Goal: Information Seeking & Learning: Learn about a topic

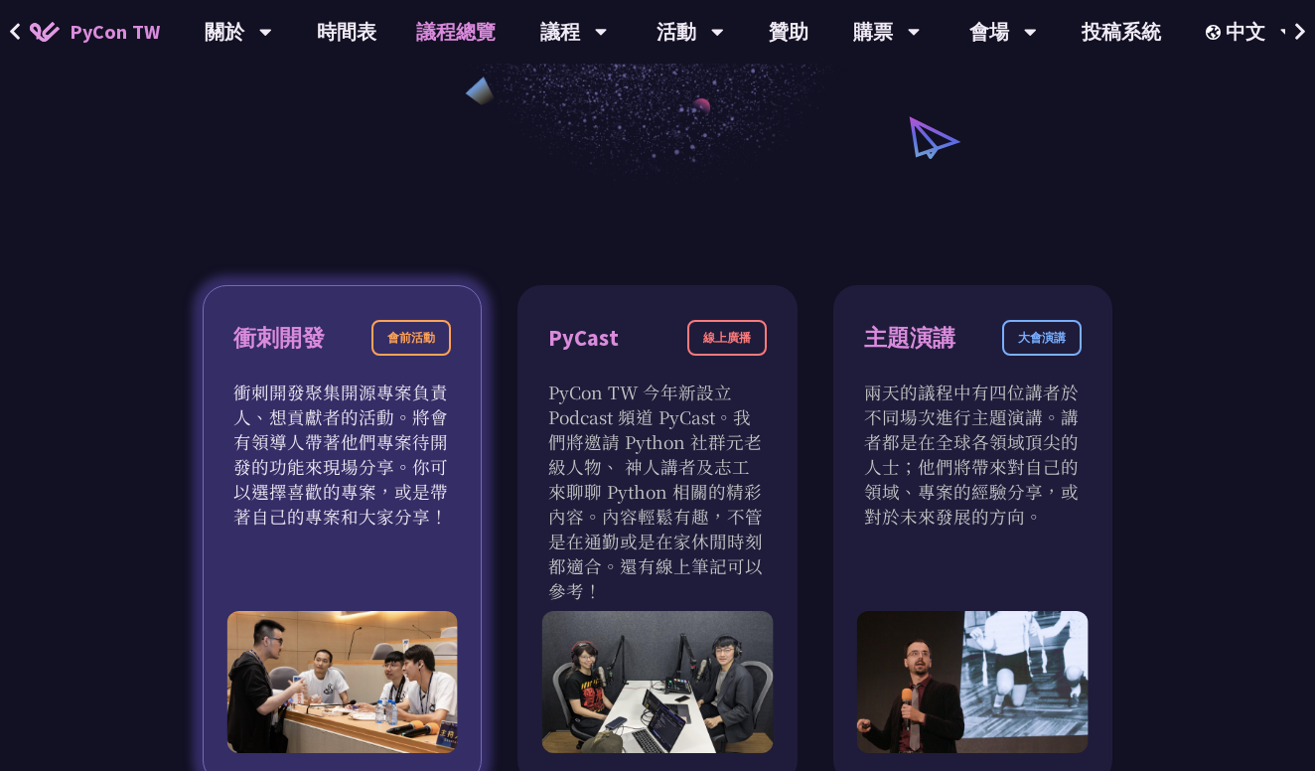
scroll to position [491, 0]
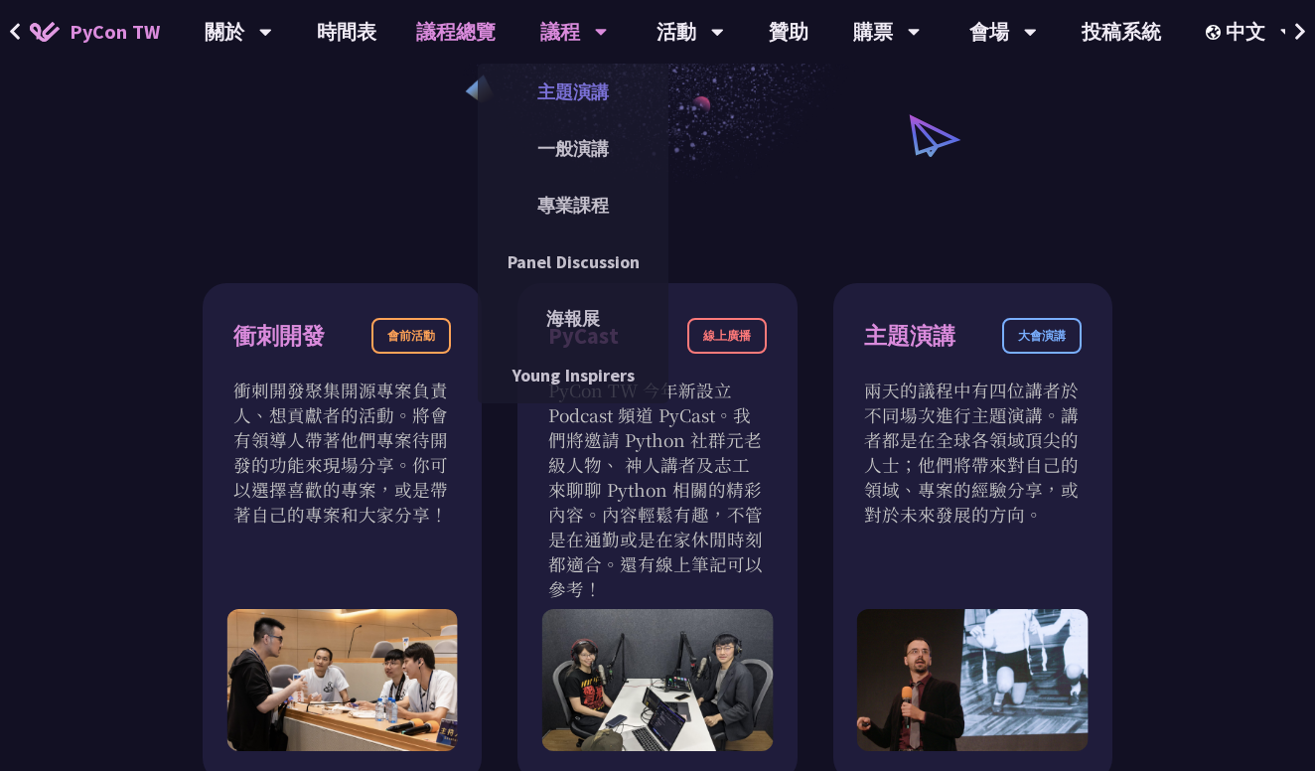
click at [581, 96] on link "主題演講" at bounding box center [573, 92] width 191 height 47
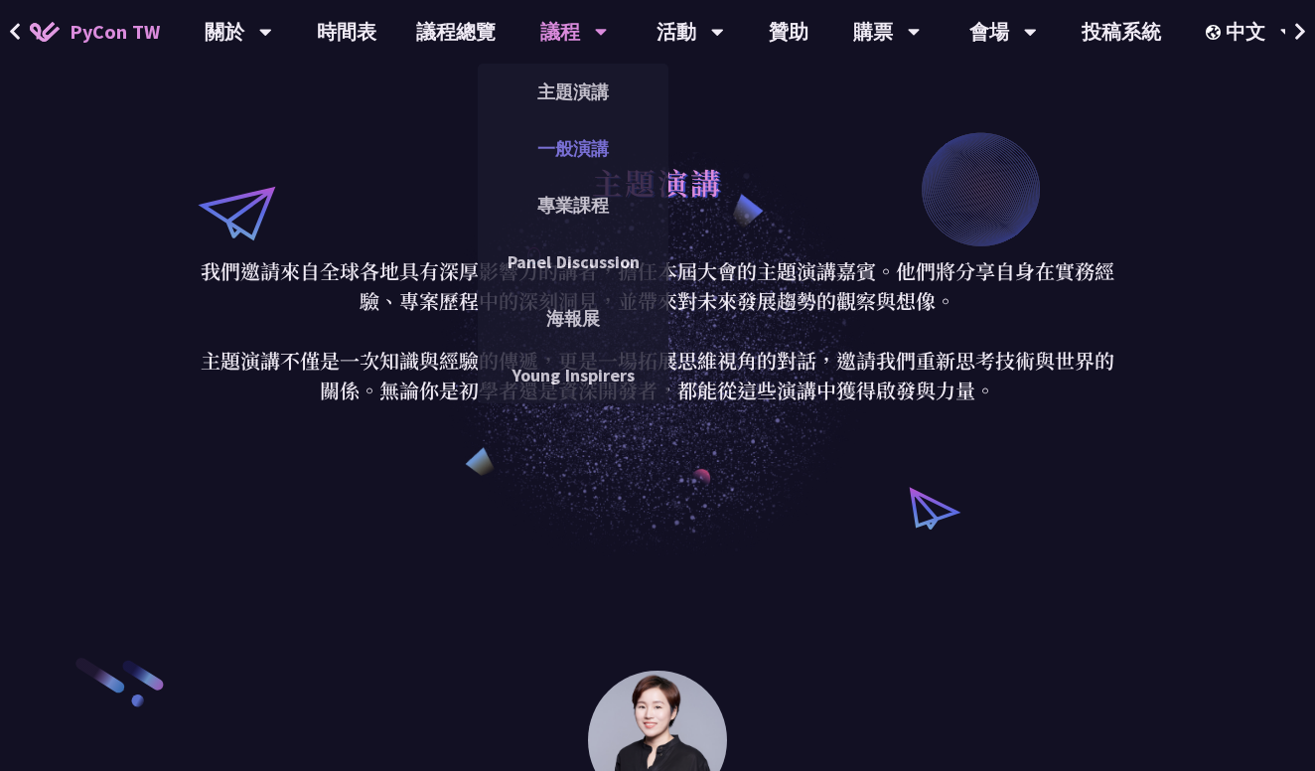
click at [570, 154] on link "一般演講" at bounding box center [573, 148] width 191 height 47
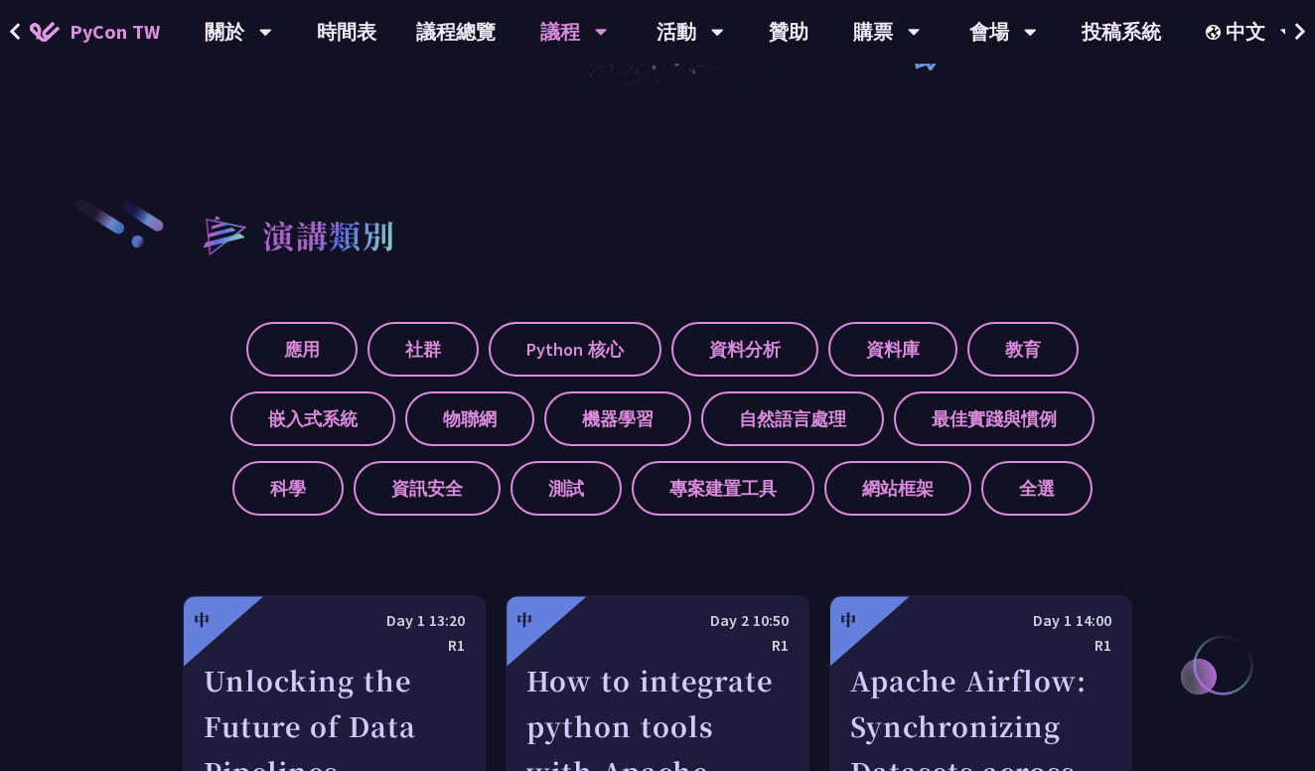
scroll to position [579, 0]
click at [586, 491] on label "測試" at bounding box center [565, 487] width 111 height 55
click at [0, 0] on input "測試" at bounding box center [0, 0] width 0 height 0
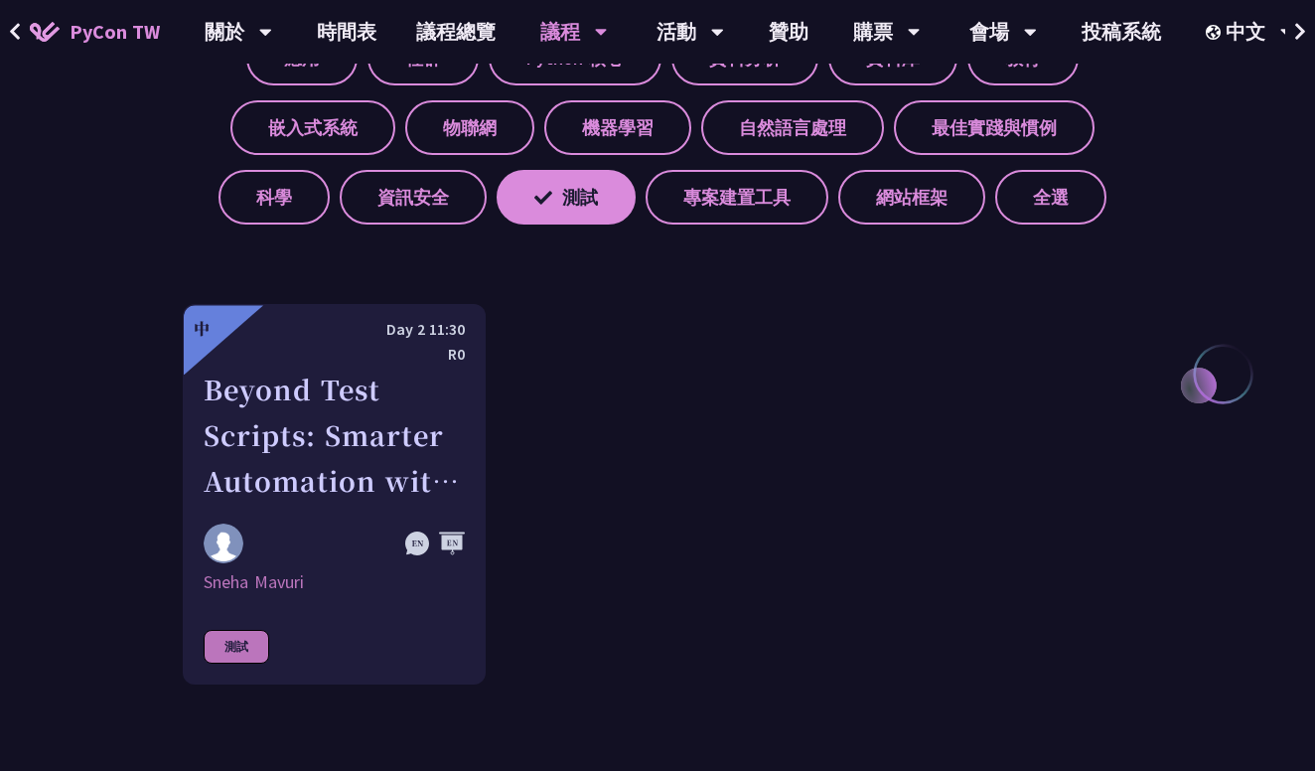
scroll to position [872, 0]
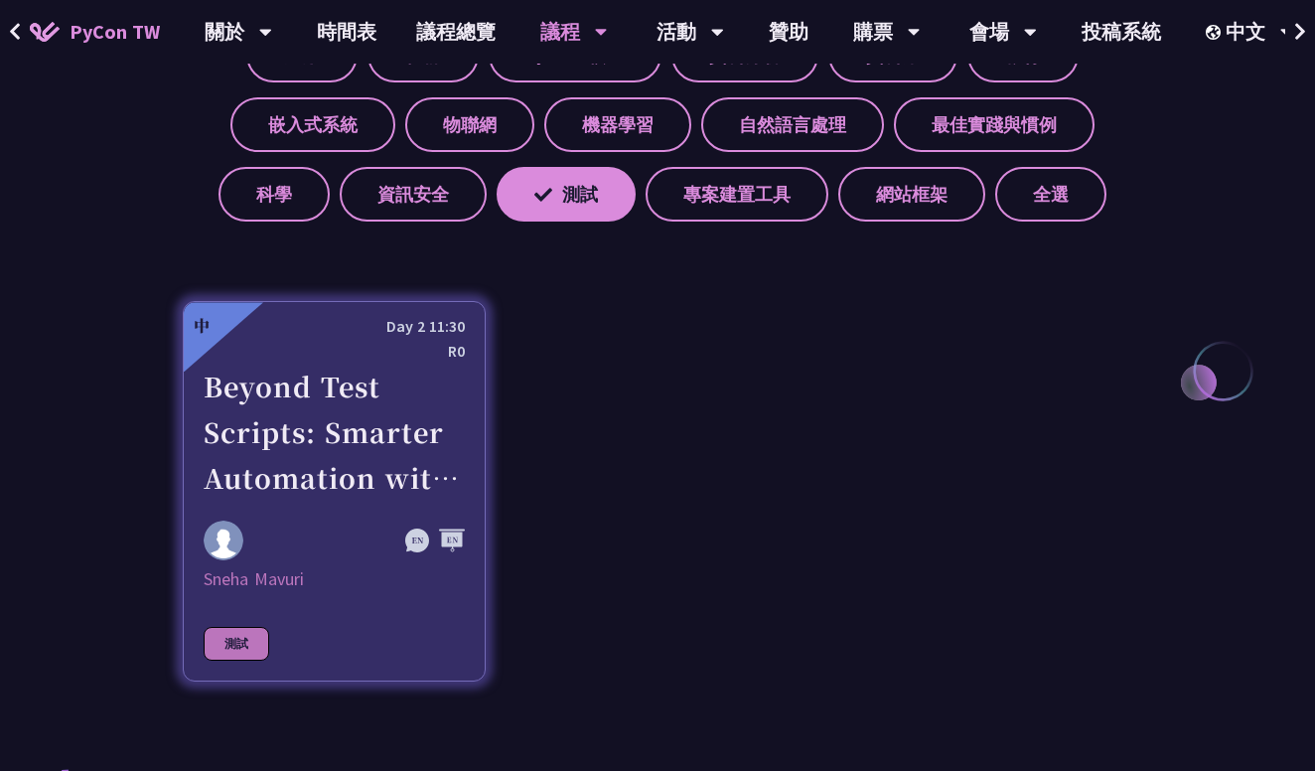
click at [329, 444] on div "Beyond Test Scripts: Smarter Automation with Multi-Agent AI" at bounding box center [334, 431] width 261 height 137
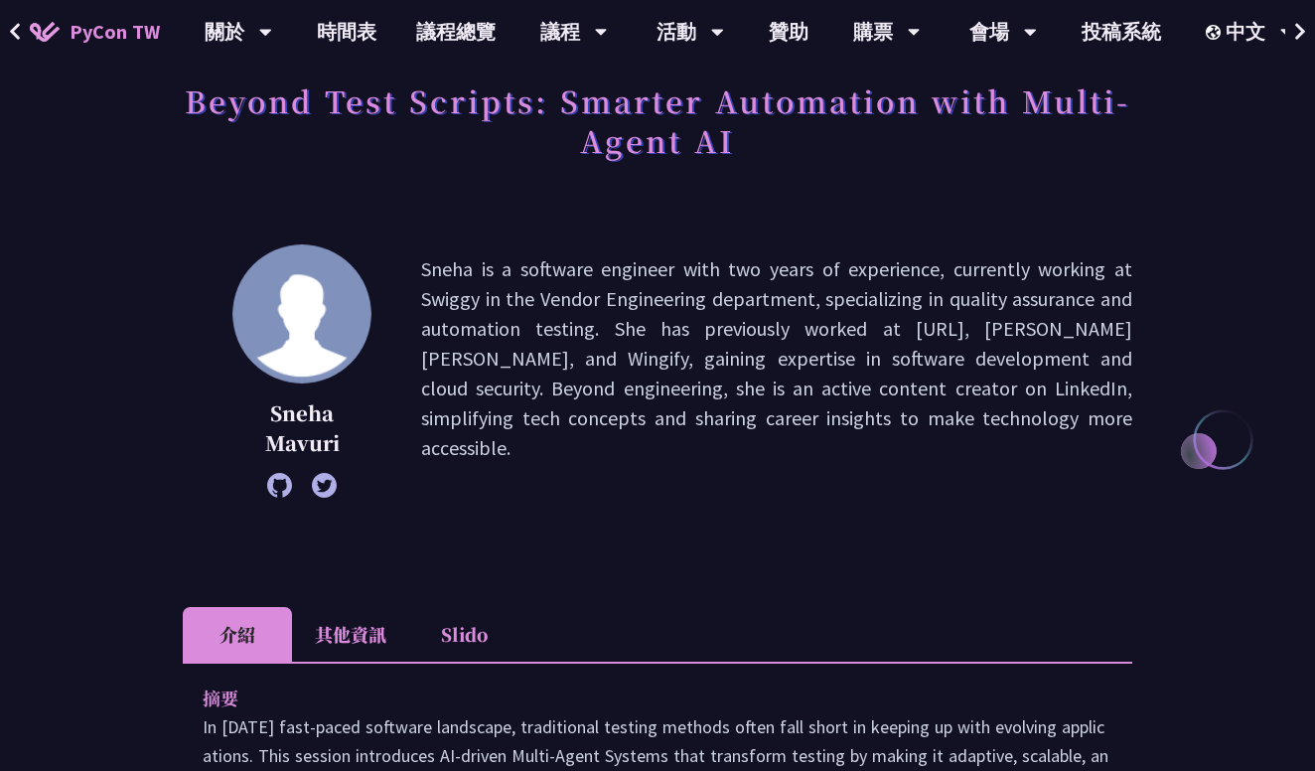
scroll to position [131, 0]
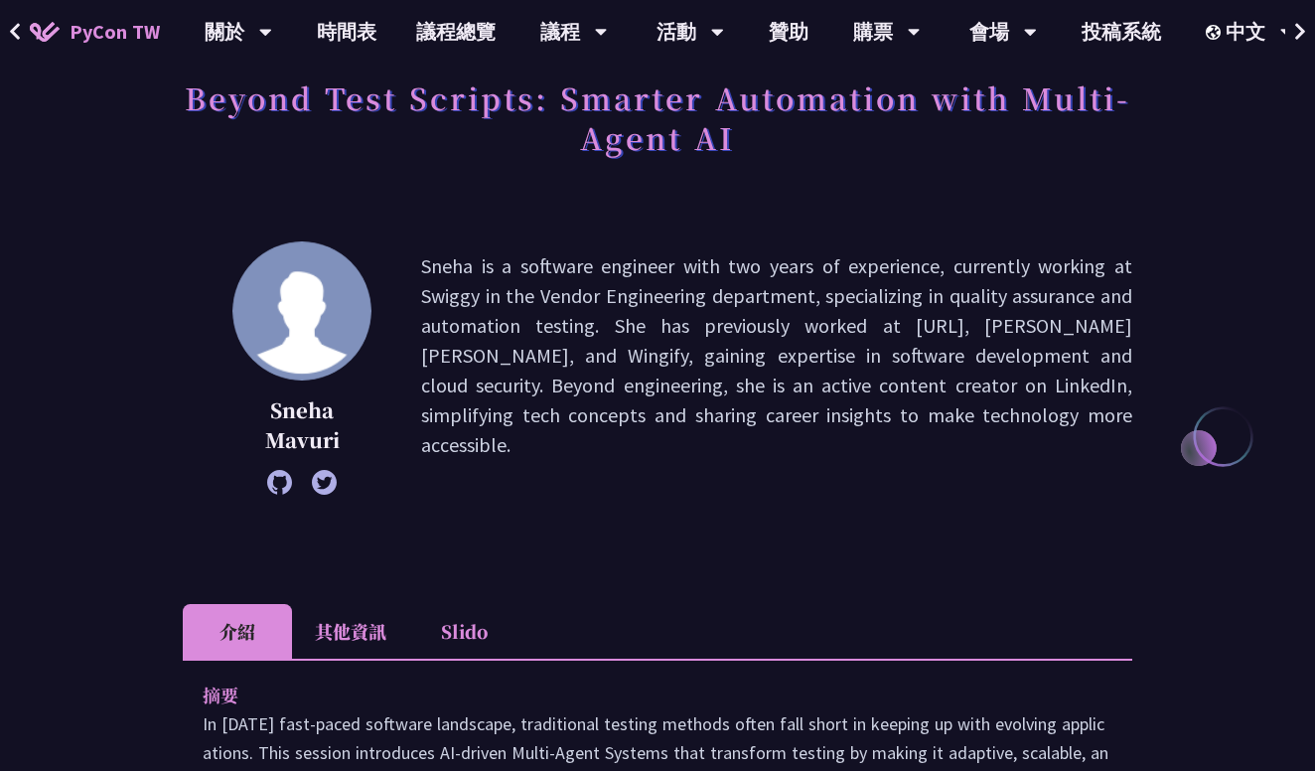
click at [888, 337] on p "Sneha is a software engineer with two years of experience, currently working at…" at bounding box center [776, 367] width 711 height 233
click at [979, 258] on p "Sneha is a software engineer with two years of experience, currently working at…" at bounding box center [776, 367] width 711 height 233
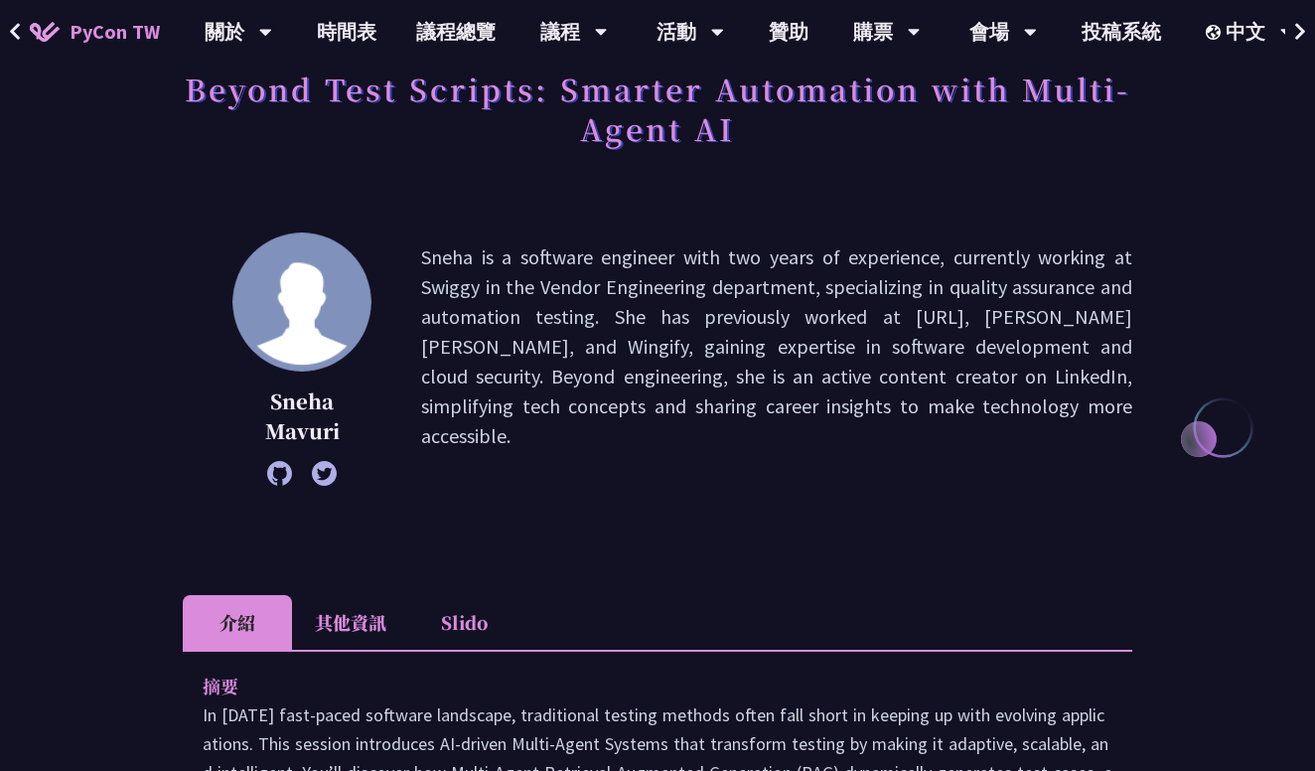
scroll to position [136, 0]
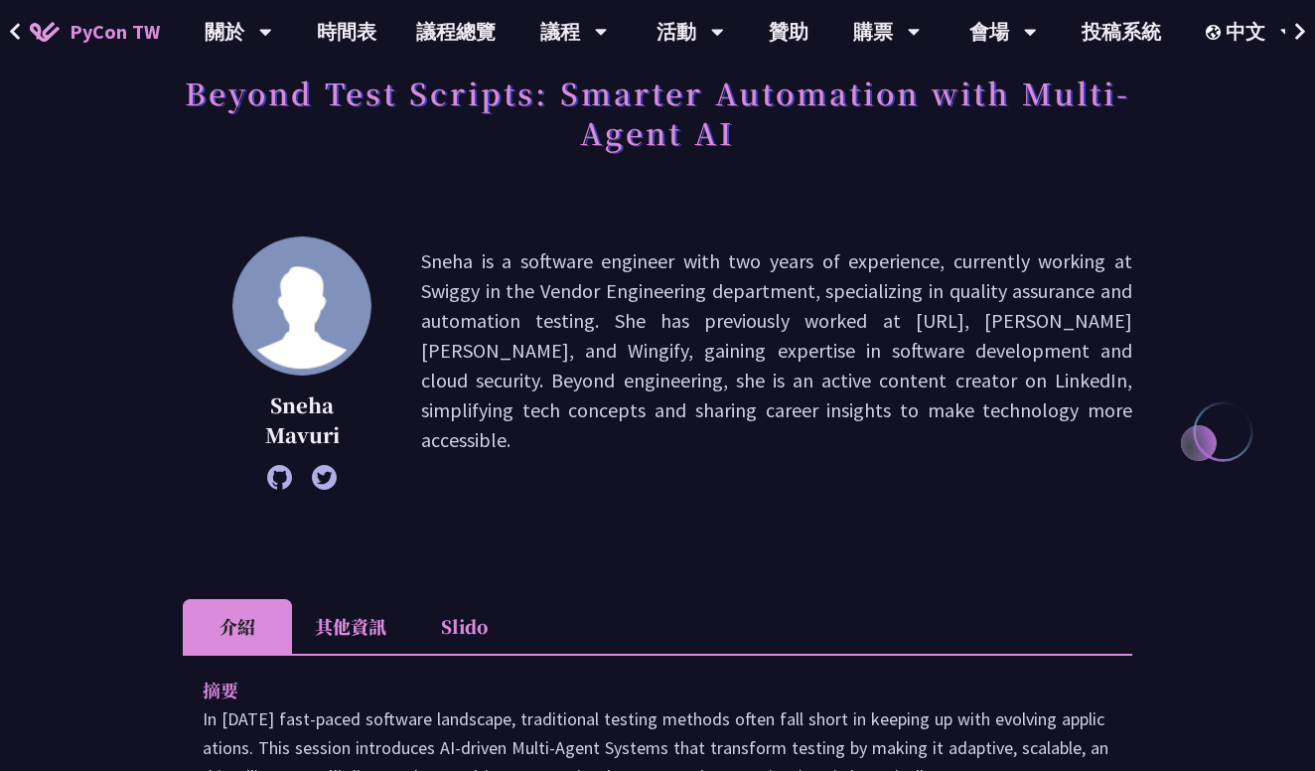
click at [482, 622] on li "Slido" at bounding box center [463, 626] width 109 height 55
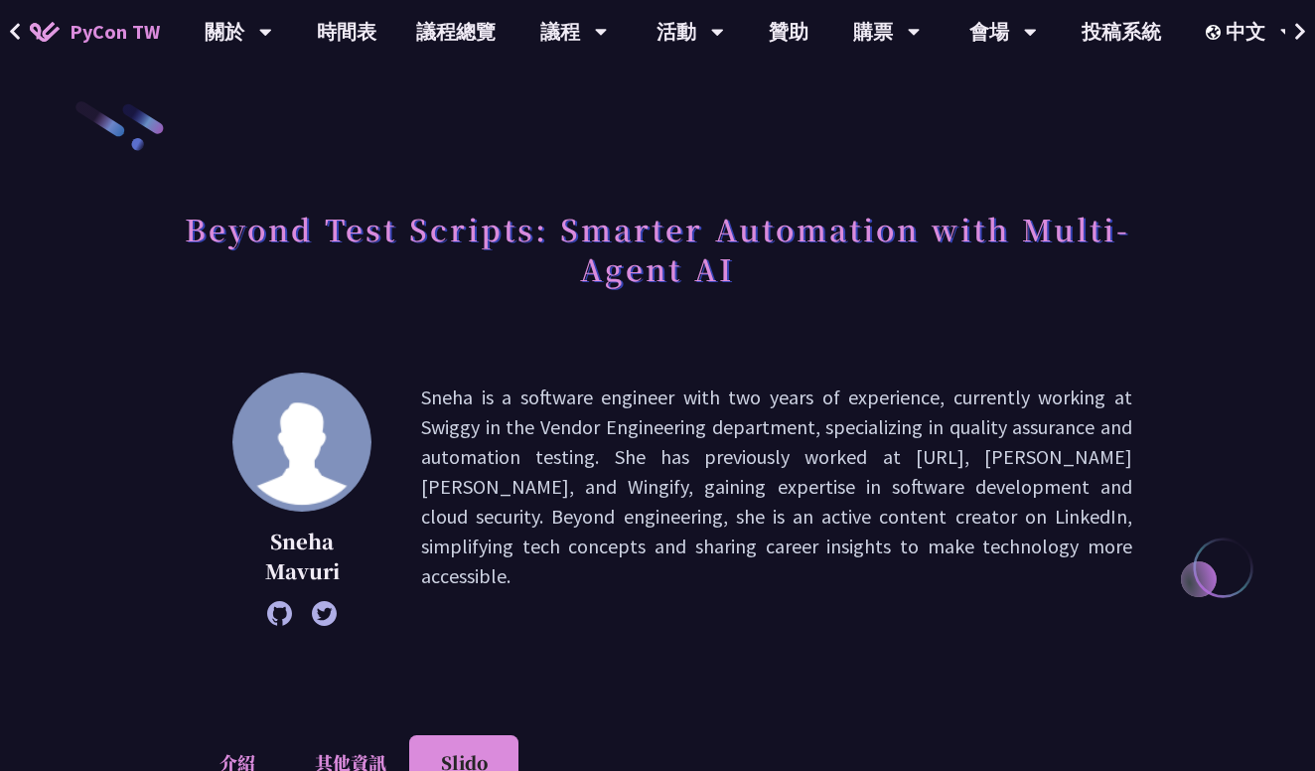
scroll to position [0, 0]
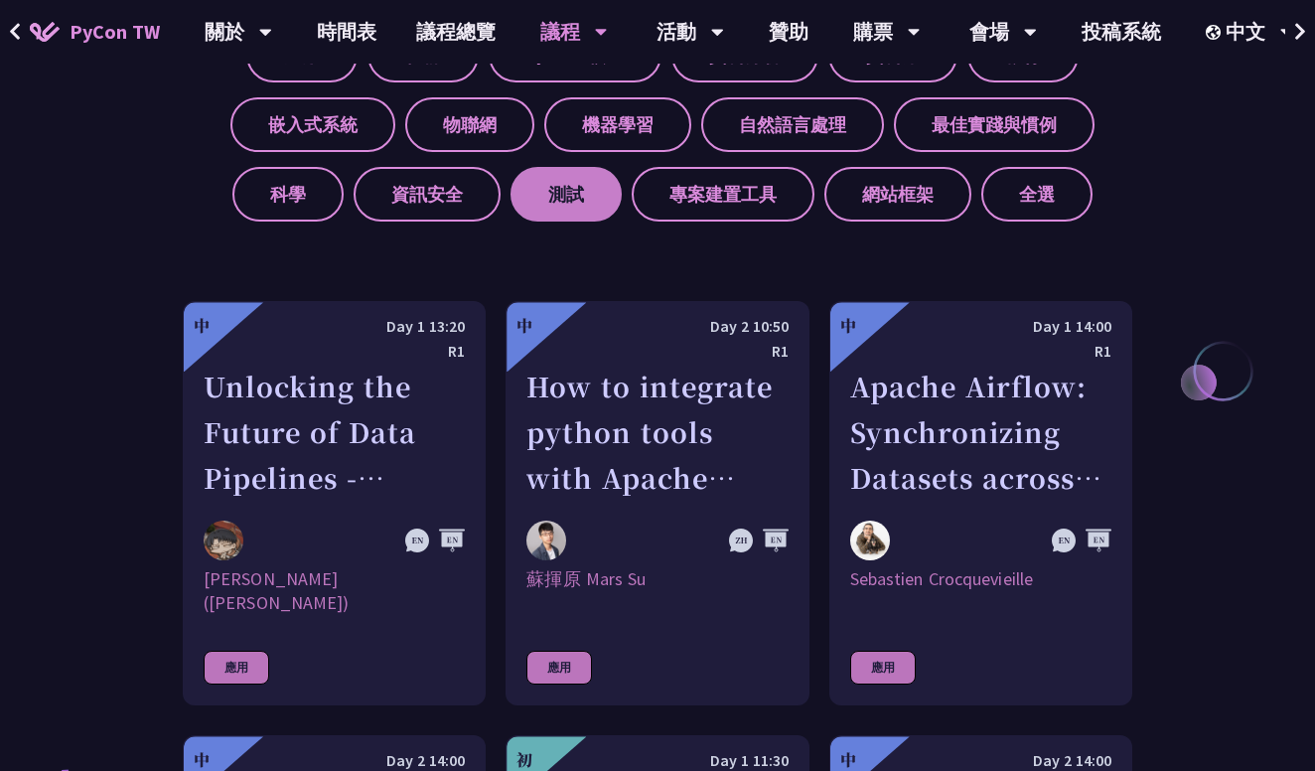
click at [549, 203] on label "測試" at bounding box center [565, 194] width 111 height 55
click at [0, 0] on input "測試" at bounding box center [0, 0] width 0 height 0
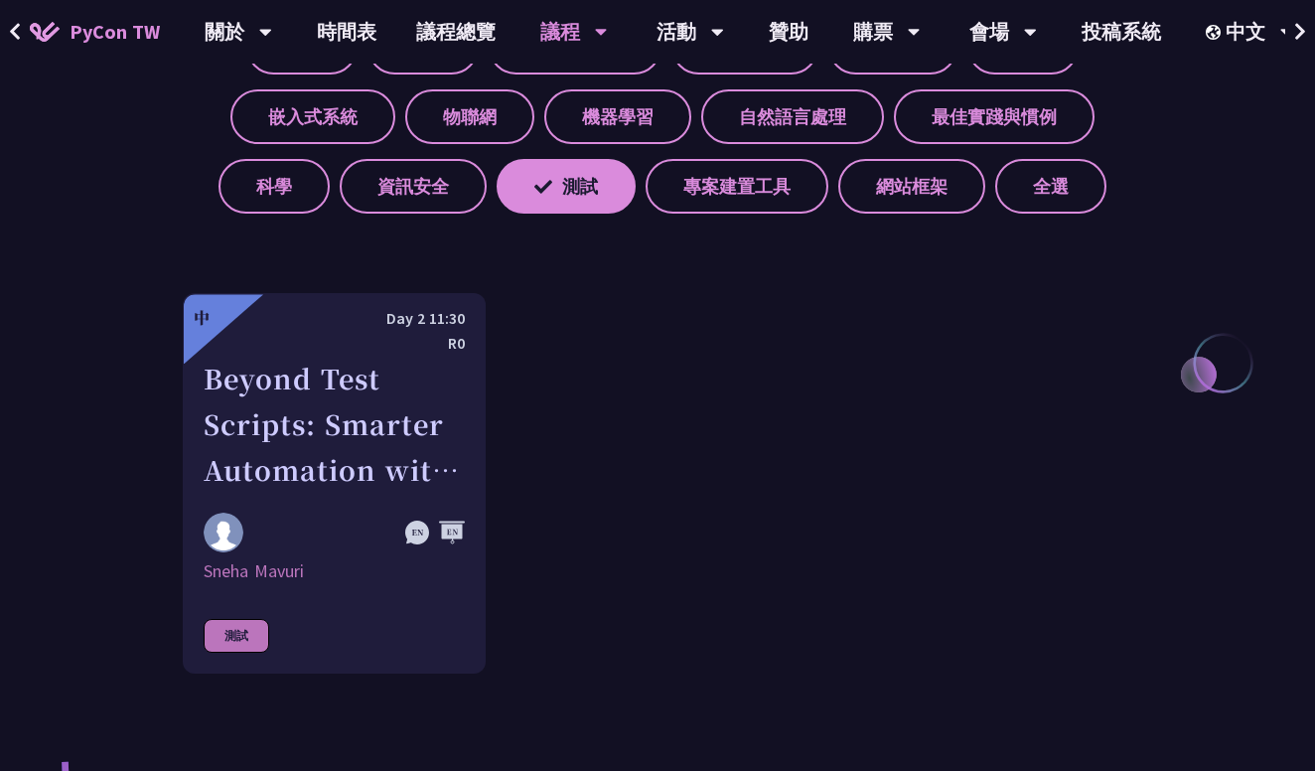
scroll to position [864, 0]
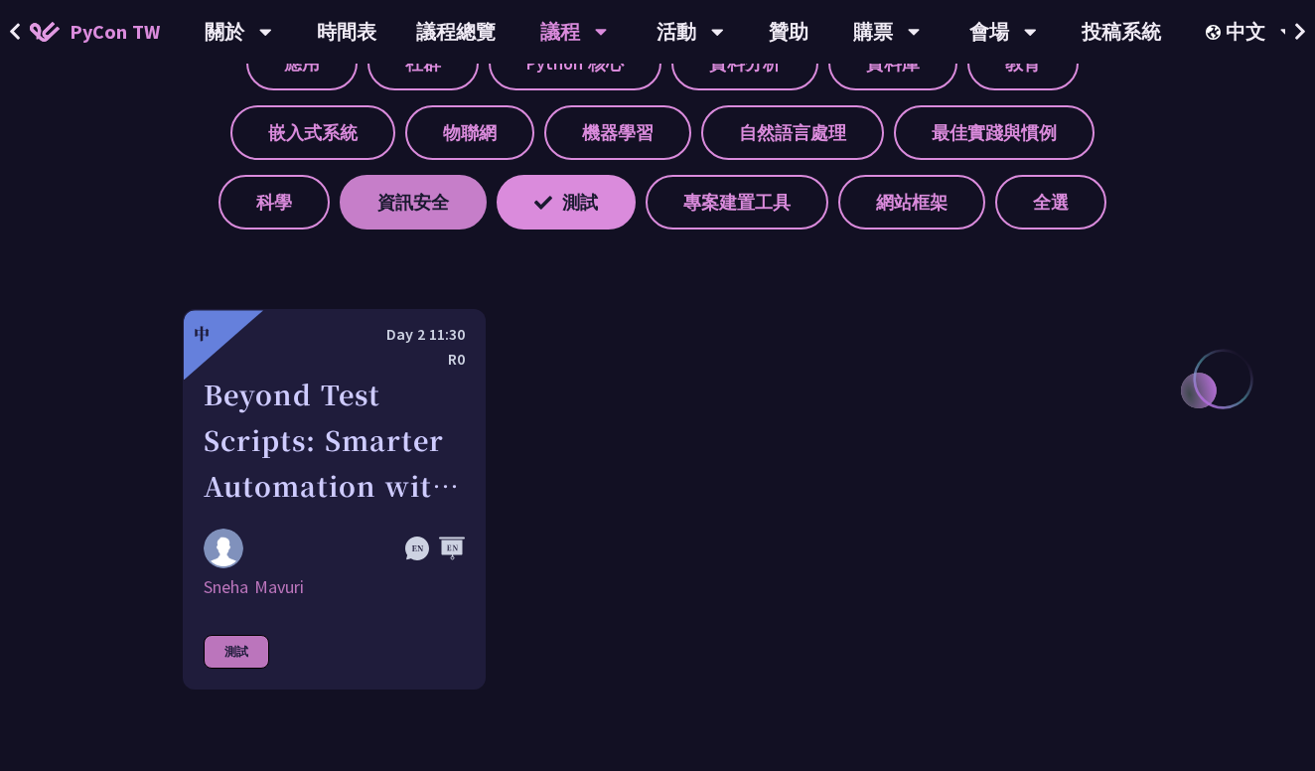
click at [445, 206] on label "資訊安全" at bounding box center [413, 202] width 147 height 55
click at [0, 0] on input "資訊安全" at bounding box center [0, 0] width 0 height 0
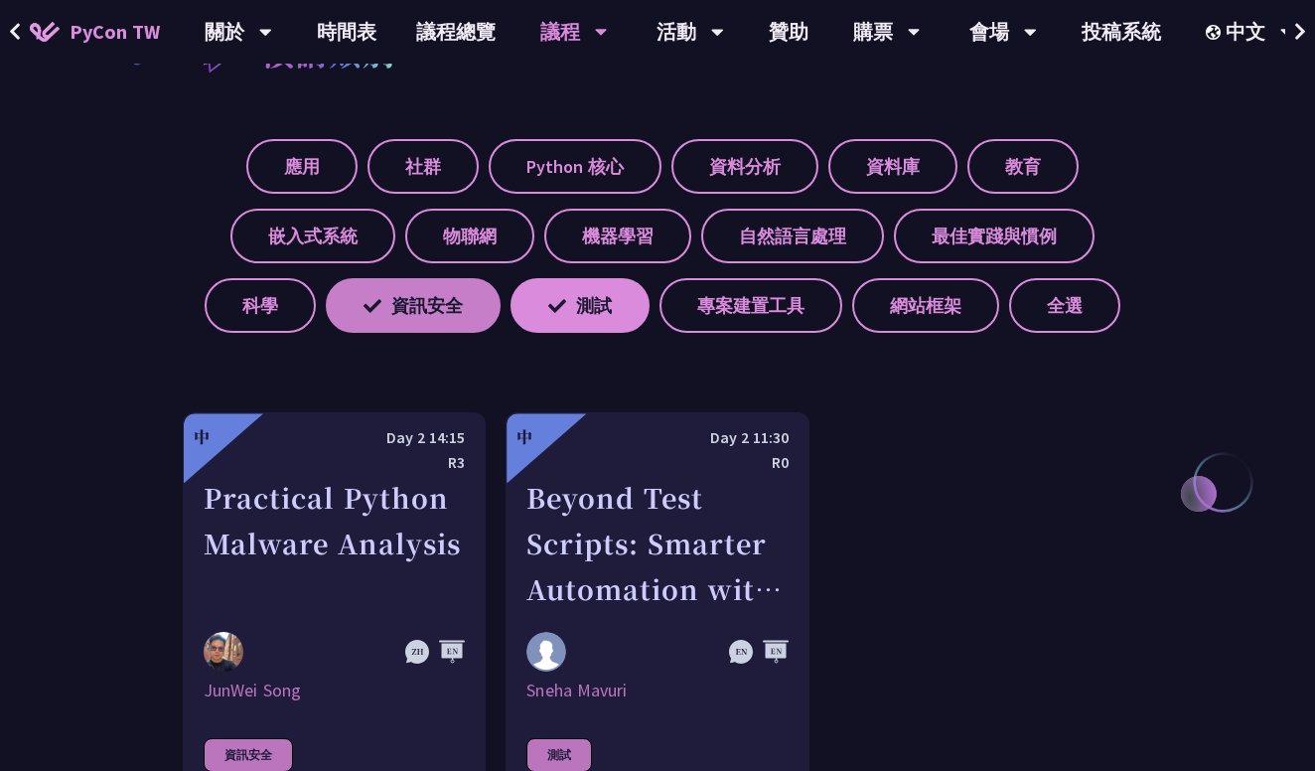
scroll to position [725, 0]
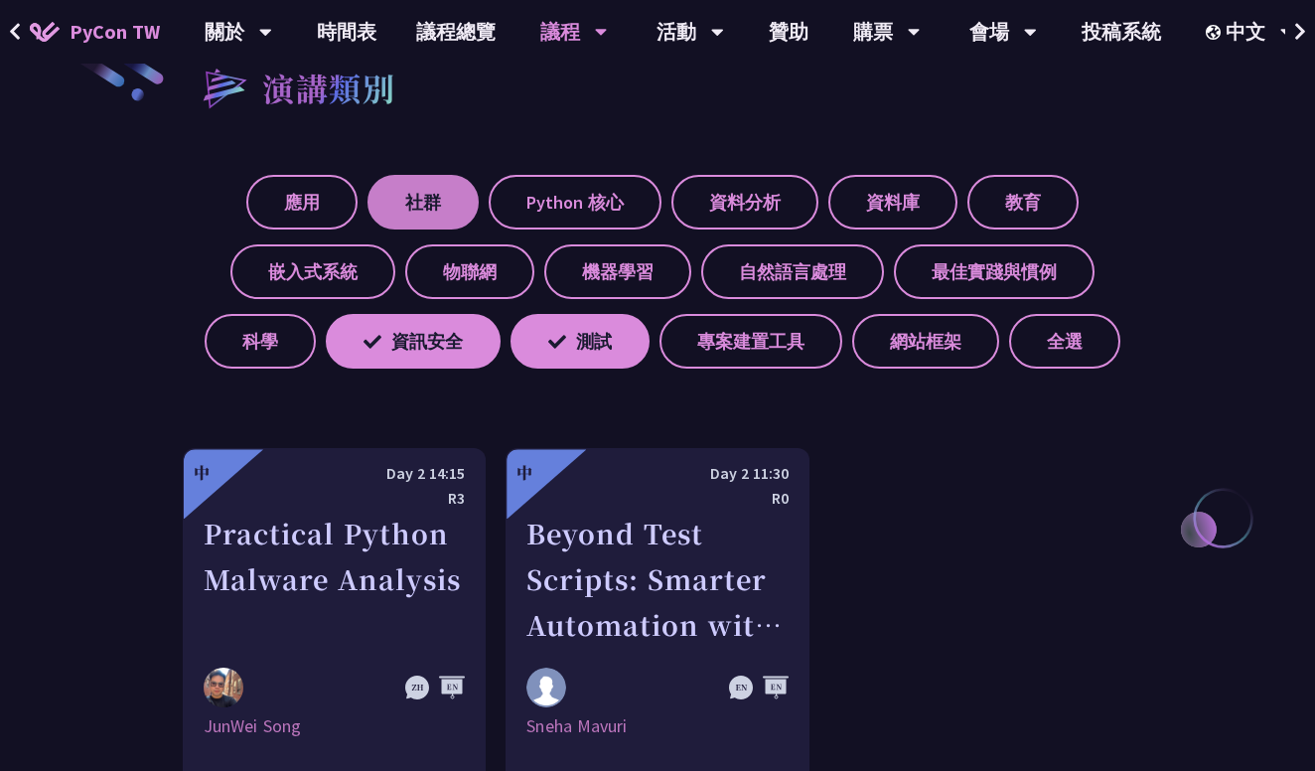
click at [419, 198] on label "社群" at bounding box center [422, 202] width 111 height 55
click at [0, 0] on input "社群" at bounding box center [0, 0] width 0 height 0
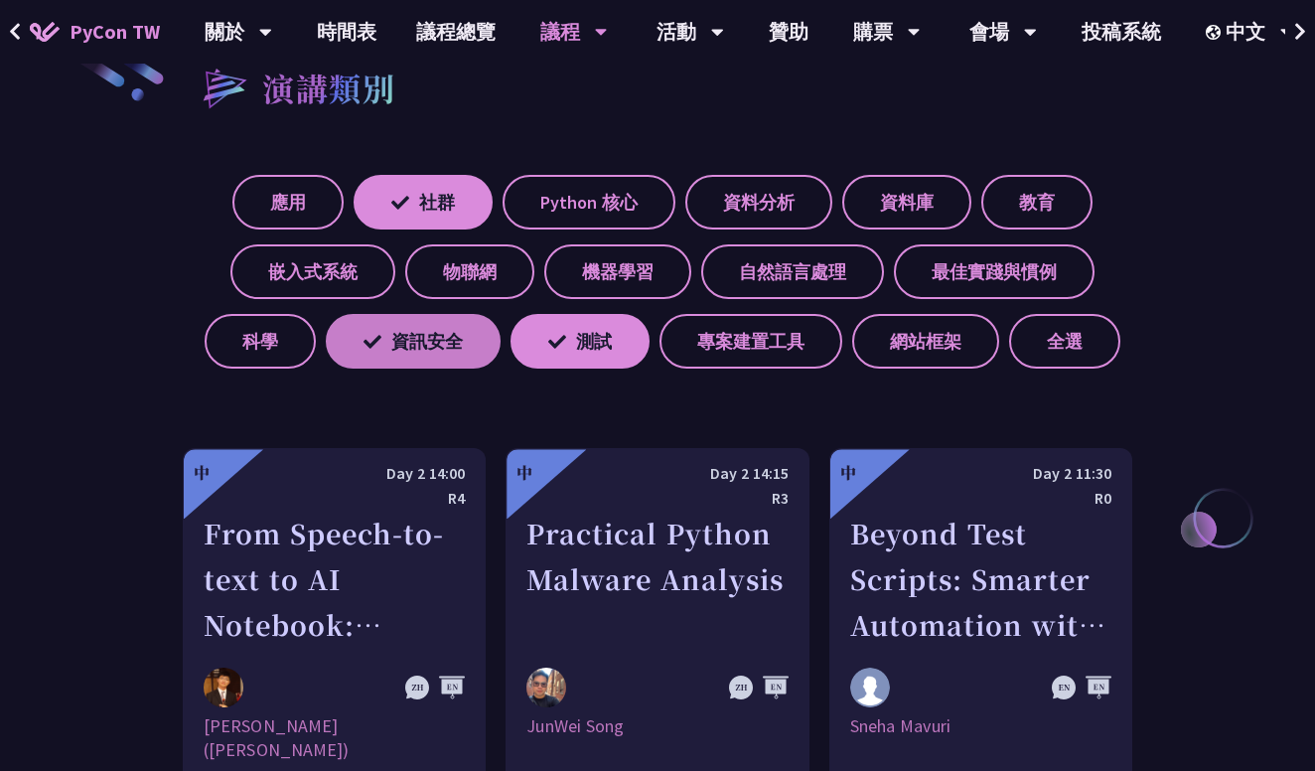
click at [433, 351] on label "資訊安全" at bounding box center [413, 341] width 175 height 55
click at [0, 0] on input "資訊安全" at bounding box center [0, 0] width 0 height 0
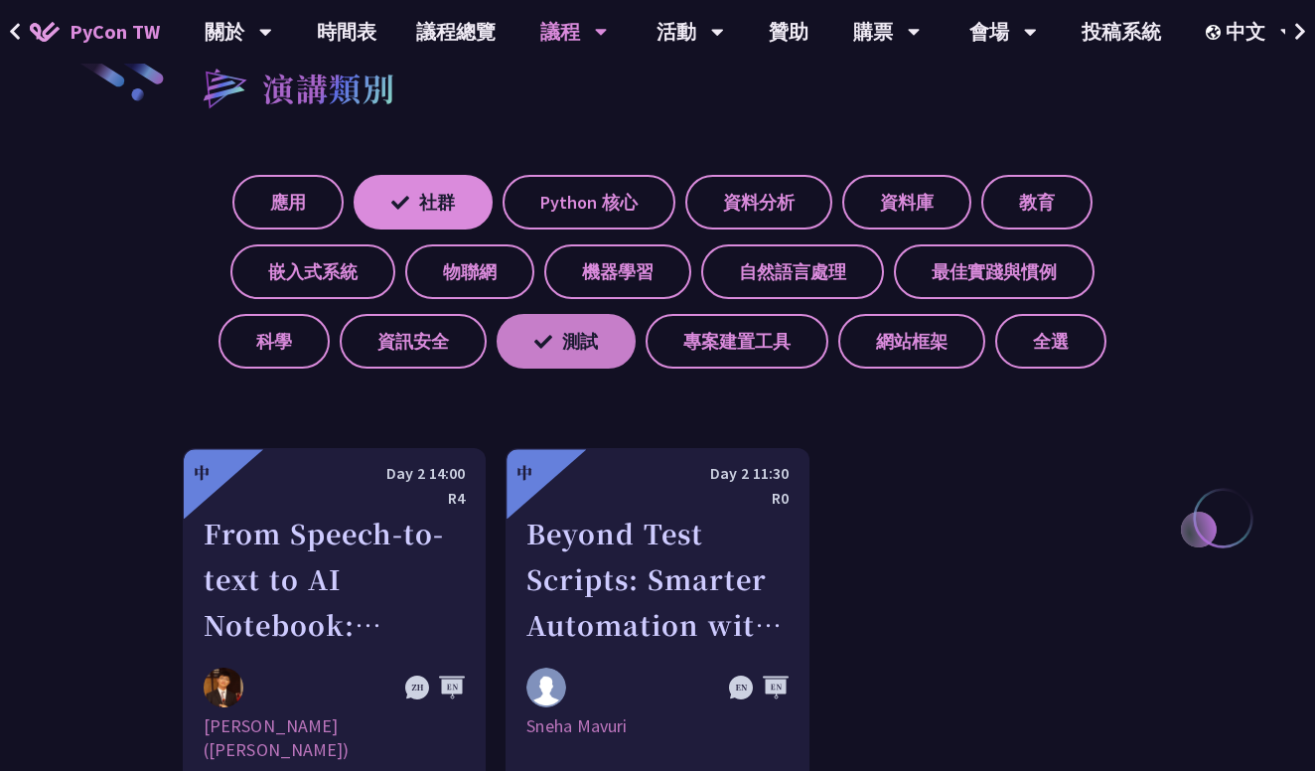
click at [551, 333] on icon at bounding box center [543, 342] width 18 height 18
click at [0, 0] on input "測試" at bounding box center [0, 0] width 0 height 0
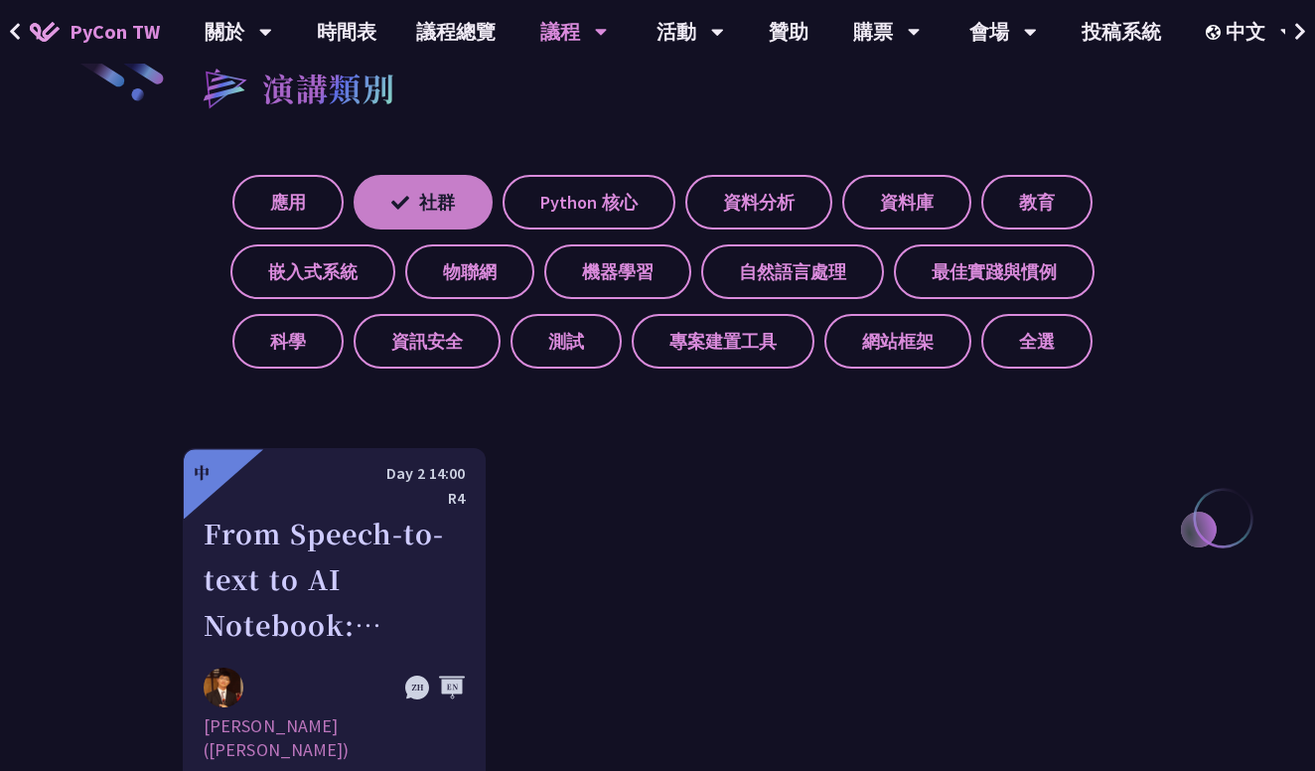
click at [424, 219] on label "社群" at bounding box center [422, 202] width 139 height 55
click at [0, 0] on input "社群" at bounding box center [0, 0] width 0 height 0
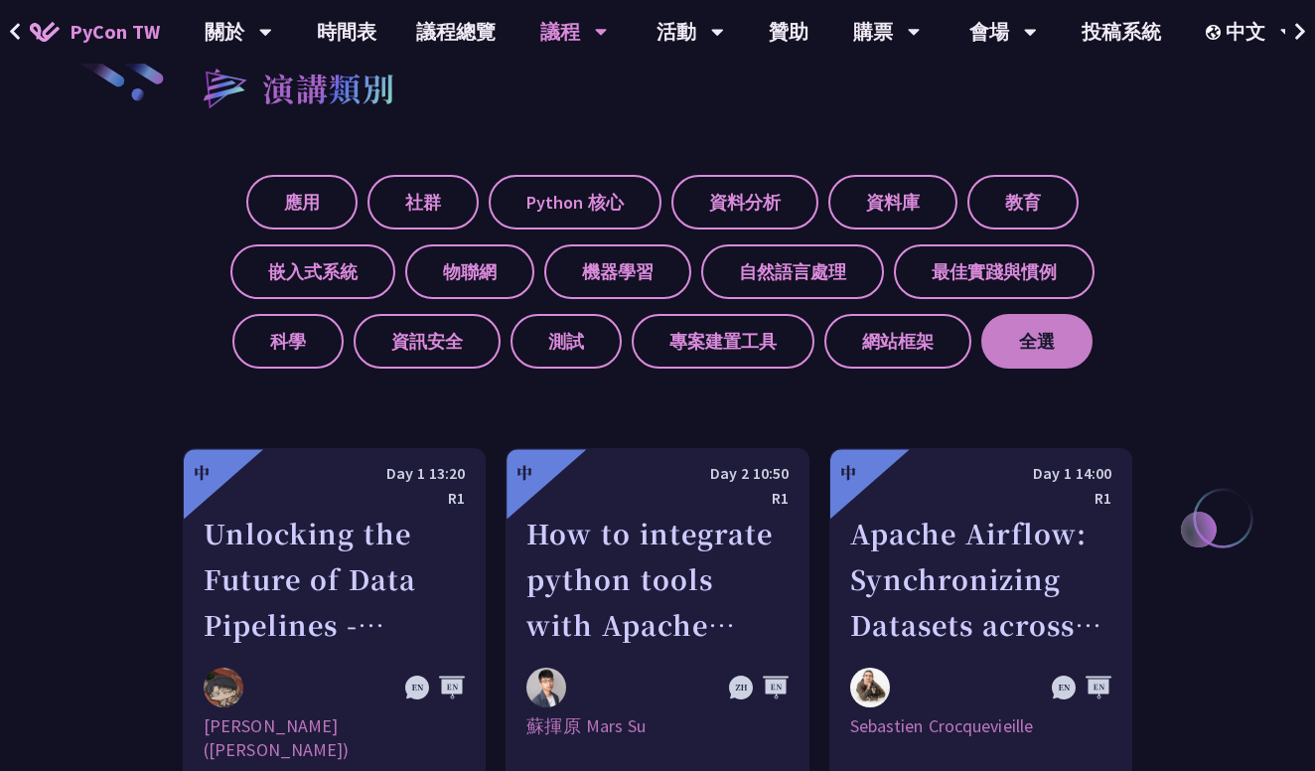
click at [1033, 339] on label "全選" at bounding box center [1036, 341] width 111 height 55
click at [0, 0] on input "全選" at bounding box center [0, 0] width 0 height 0
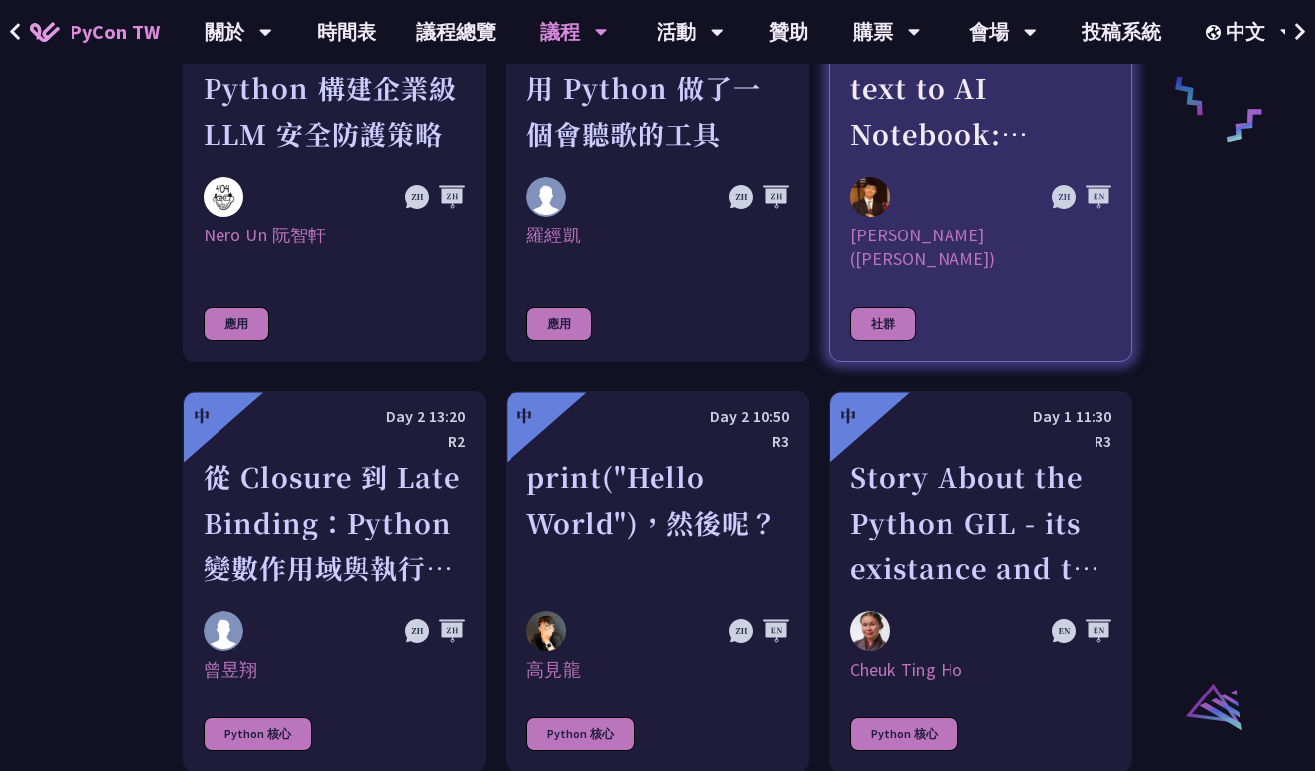
scroll to position [1698, 0]
